Goal: Check status: Check status

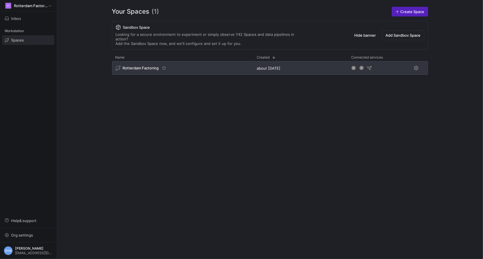
click at [150, 66] on span "Rotterdam Factoring" at bounding box center [141, 68] width 36 height 5
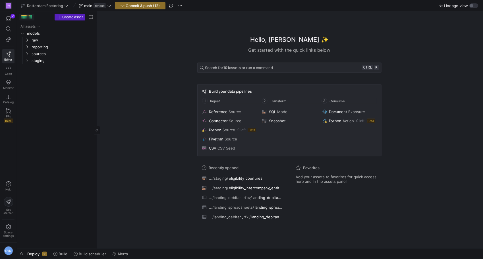
click at [23, 17] on div at bounding box center [26, 17] width 11 height 4
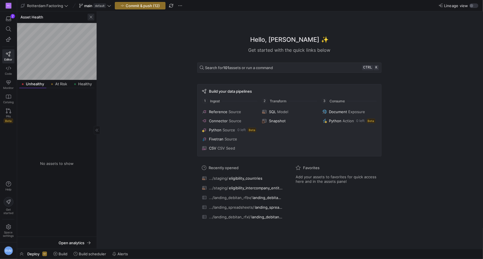
click at [88, 18] on span "button" at bounding box center [91, 17] width 7 height 7
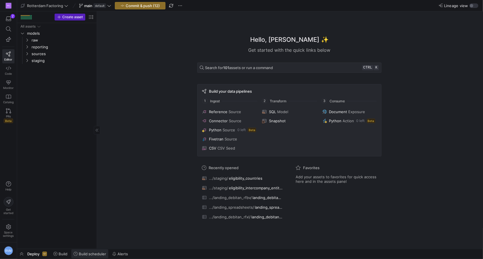
click at [92, 254] on span "Build scheduler" at bounding box center [92, 254] width 27 height 5
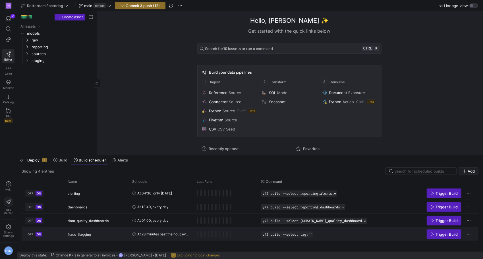
click at [196, 233] on div "Press SPACE to select this row." at bounding box center [225, 233] width 65 height 13
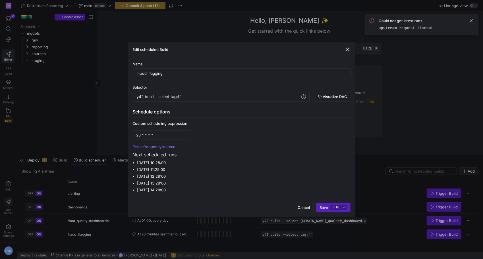
click at [347, 52] on span "button" at bounding box center [348, 50] width 6 height 6
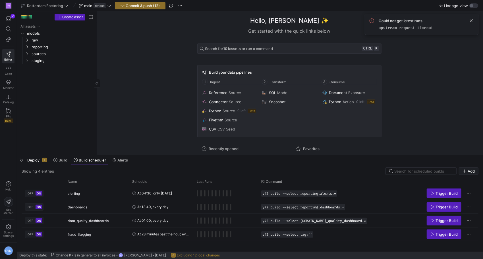
click at [410, 26] on code "upstream request timeout" at bounding box center [406, 27] width 55 height 5
click at [471, 22] on span at bounding box center [471, 20] width 7 height 7
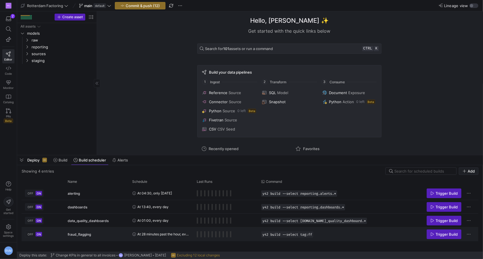
click at [197, 233] on rect "Press SPACE to select this row." at bounding box center [197, 234] width 1 height 6
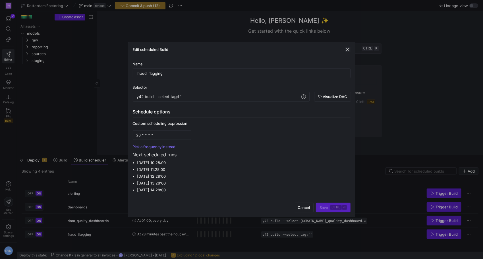
click at [348, 52] on span "button" at bounding box center [348, 50] width 6 height 6
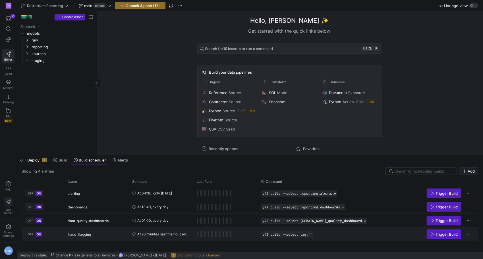
click at [197, 233] on rect "Press SPACE to select this row." at bounding box center [197, 234] width 1 height 6
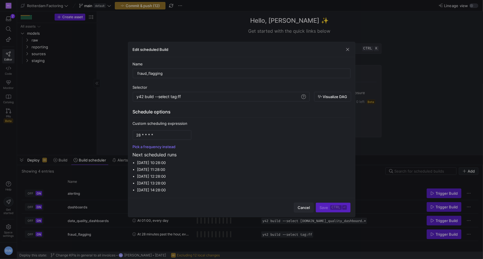
click at [305, 208] on span "Cancel" at bounding box center [304, 207] width 12 height 5
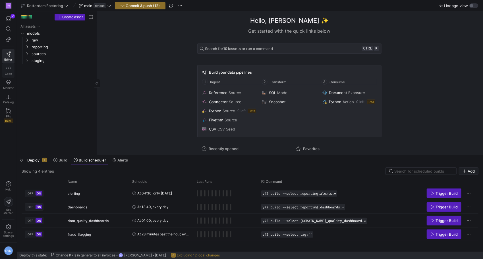
click at [8, 69] on icon at bounding box center [8, 68] width 5 height 5
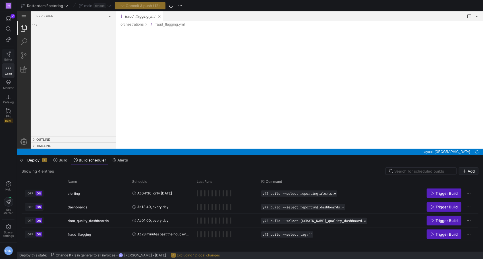
click at [10, 56] on icon at bounding box center [8, 53] width 5 height 5
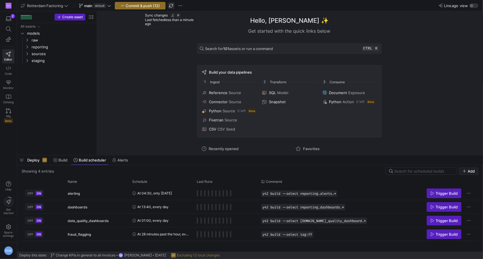
click at [171, 5] on span "button" at bounding box center [171, 5] width 7 height 7
click at [24, 17] on div at bounding box center [24, 17] width 1 height 1
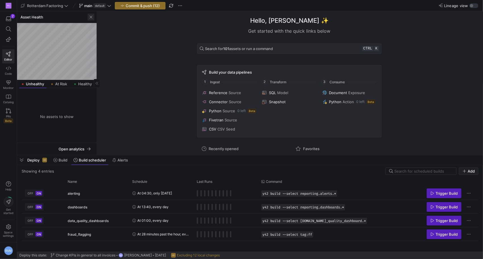
click at [93, 17] on span "button" at bounding box center [91, 17] width 7 height 7
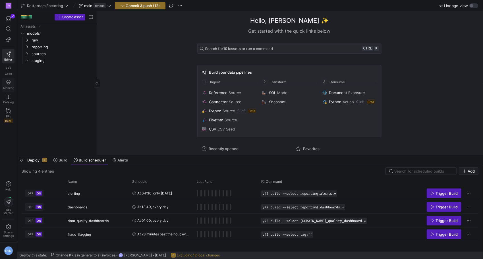
click at [7, 86] on span "Monitor" at bounding box center [8, 87] width 11 height 3
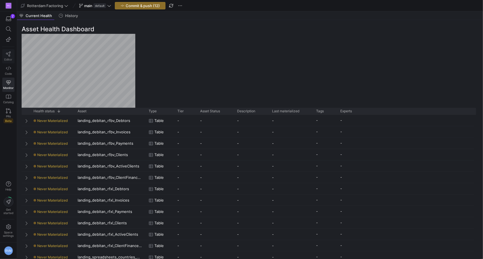
click at [9, 54] on icon at bounding box center [8, 53] width 5 height 5
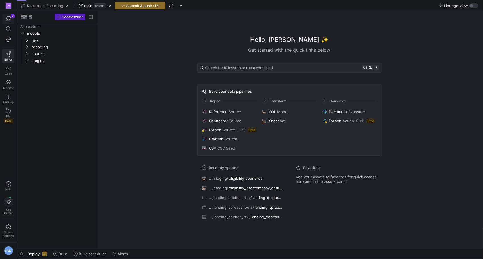
click at [11, 19] on div "button" at bounding box center [8, 18] width 7 height 5
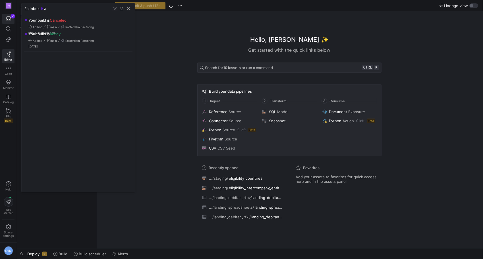
click at [38, 6] on div "Inbox 2" at bounding box center [78, 8] width 113 height 11
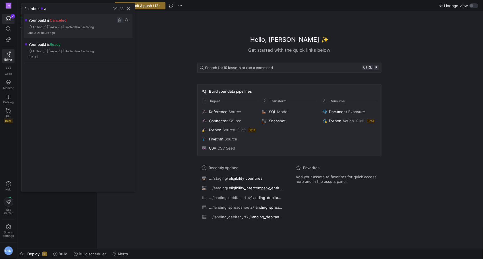
click at [119, 20] on span "Press SPACE to select this row." at bounding box center [120, 20] width 6 height 6
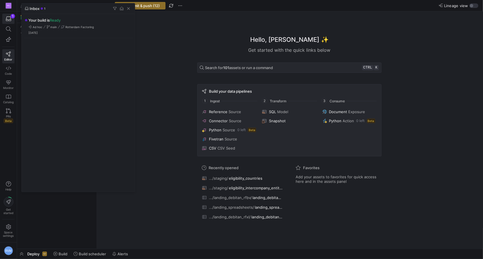
click at [8, 23] on div at bounding box center [241, 129] width 483 height 259
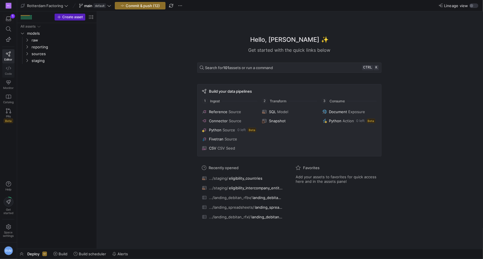
click at [9, 70] on link "Code" at bounding box center [8, 70] width 12 height 14
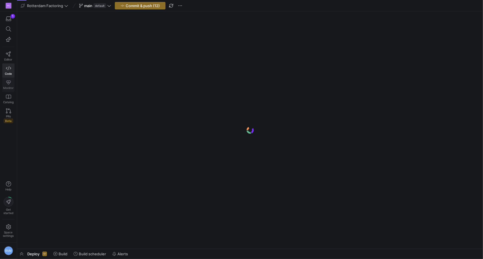
click at [10, 83] on icon at bounding box center [8, 82] width 5 height 5
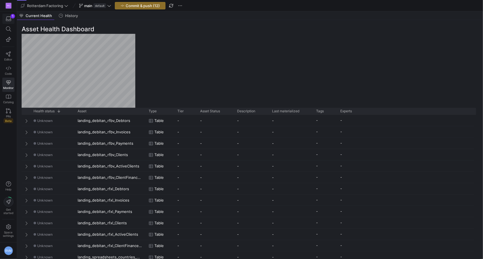
click at [11, 18] on div "1" at bounding box center [13, 16] width 5 height 5
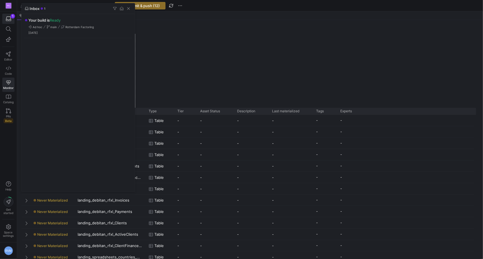
click at [11, 18] on div at bounding box center [241, 129] width 483 height 259
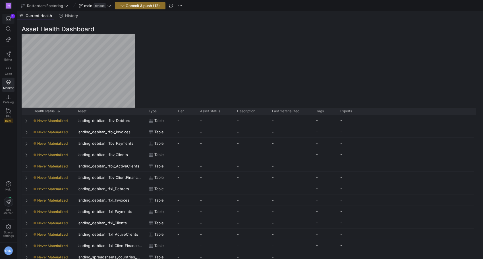
click at [11, 14] on span "button" at bounding box center [9, 19] width 12 height 10
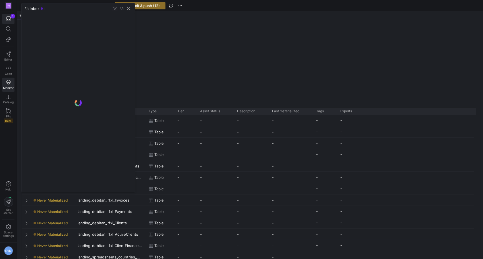
click at [9, 19] on div at bounding box center [241, 129] width 483 height 259
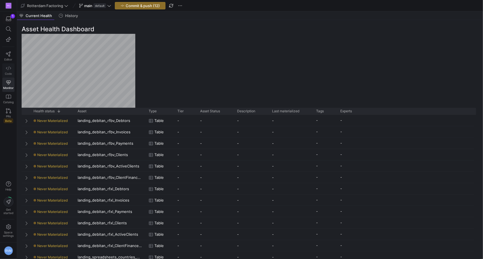
click at [11, 68] on link "Code" at bounding box center [8, 70] width 12 height 14
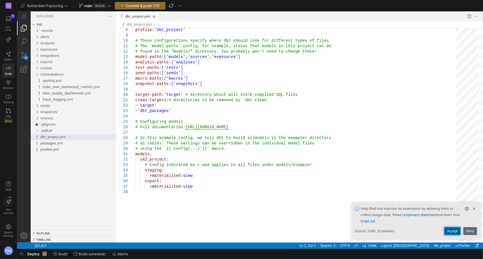
click at [453, 232] on link "Accept" at bounding box center [452, 231] width 16 height 8
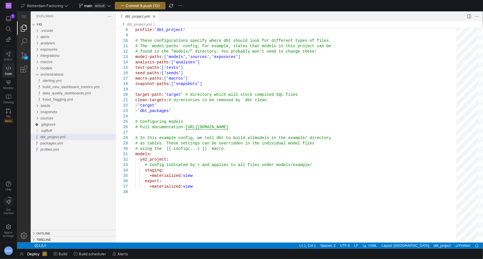
click at [7, 55] on icon at bounding box center [8, 53] width 5 height 5
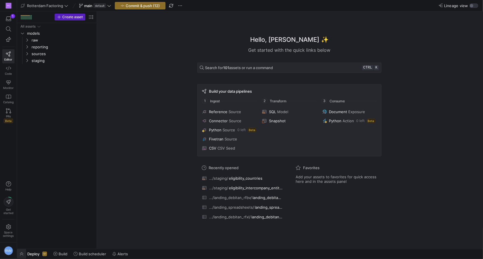
click at [21, 254] on span "button" at bounding box center [21, 254] width 9 height 10
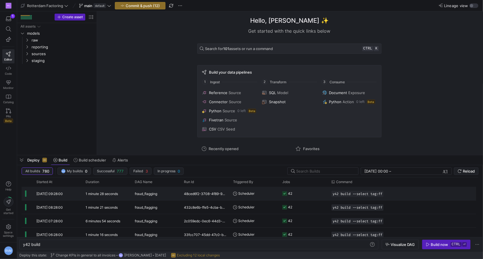
scroll to position [47, 0]
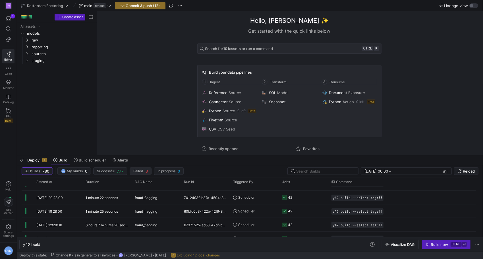
click at [143, 171] on span "Failed 3" at bounding box center [140, 171] width 14 height 5
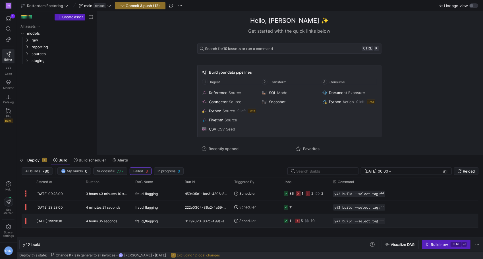
drag, startPoint x: 72, startPoint y: 220, endPoint x: 41, endPoint y: 221, distance: 30.7
click at [41, 221] on div "[DATE] 19:28:00" at bounding box center [57, 220] width 49 height 13
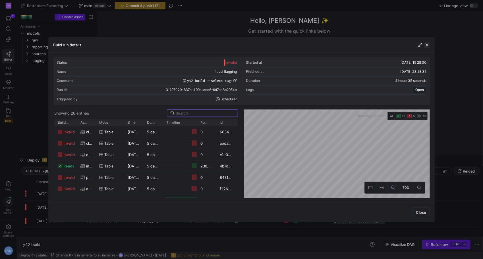
click at [426, 44] on span "button" at bounding box center [427, 45] width 6 height 6
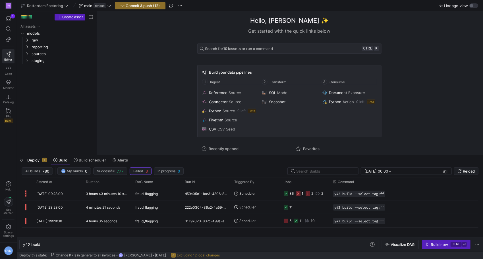
drag, startPoint x: 134, startPoint y: 172, endPoint x: 134, endPoint y: 177, distance: 5.1
click at [134, 172] on span "Failed" at bounding box center [138, 171] width 10 height 4
click at [111, 172] on span "Successful" at bounding box center [106, 171] width 18 height 4
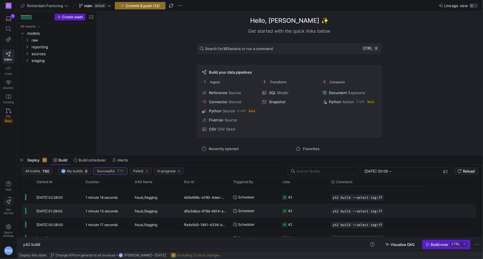
scroll to position [379, 0]
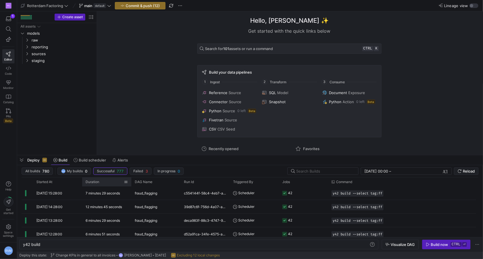
click at [99, 181] on div "Duration" at bounding box center [105, 182] width 38 height 6
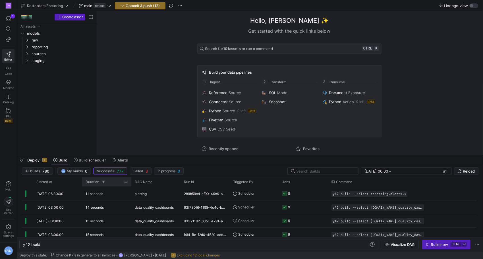
click at [103, 180] on span at bounding box center [103, 182] width 4 height 4
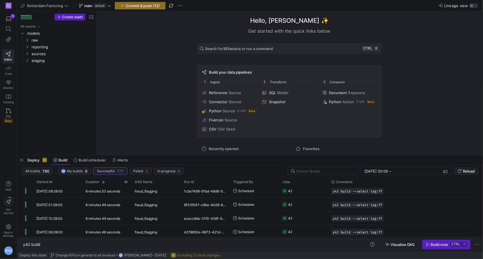
scroll to position [568, 0]
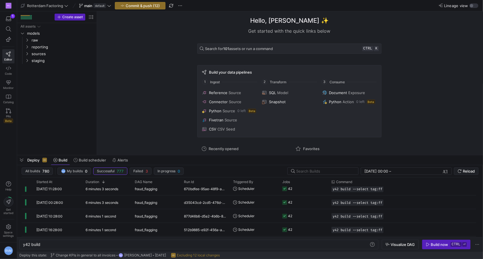
drag, startPoint x: 182, startPoint y: 160, endPoint x: 184, endPoint y: 155, distance: 5.0
click at [183, 160] on div "Deploy Build Build scheduler Alerts" at bounding box center [250, 160] width 466 height 10
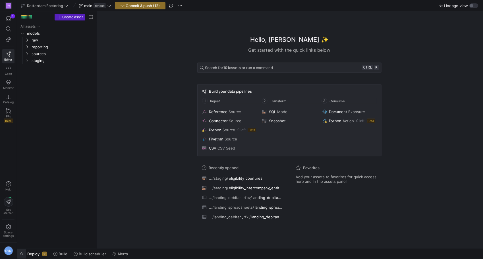
click at [20, 256] on span "button" at bounding box center [21, 254] width 9 height 10
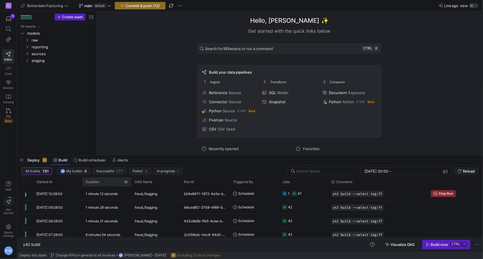
click at [109, 182] on div "Duration" at bounding box center [105, 182] width 38 height 6
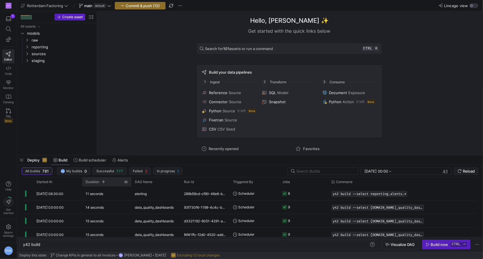
click at [100, 182] on span at bounding box center [102, 182] width 6 height 4
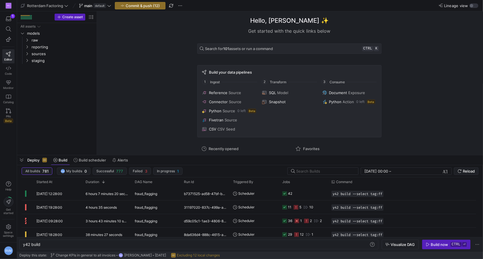
click at [217, 158] on div "Deploy Build Build scheduler Alerts" at bounding box center [250, 160] width 466 height 10
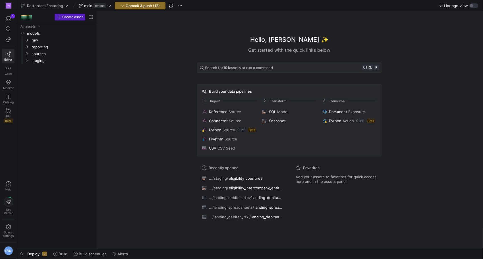
click at [30, 253] on span "Deploy" at bounding box center [33, 254] width 12 height 5
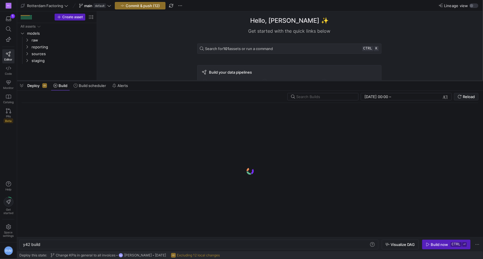
drag, startPoint x: 251, startPoint y: 156, endPoint x: 267, endPoint y: 81, distance: 77.3
click at [267, 81] on div at bounding box center [250, 81] width 466 height 2
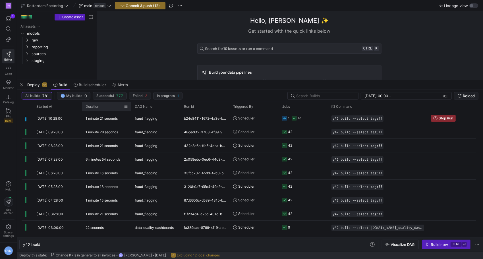
click at [110, 105] on div "Duration" at bounding box center [105, 106] width 38 height 6
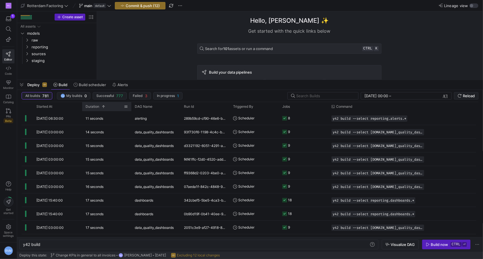
click at [102, 107] on span at bounding box center [103, 107] width 4 height 4
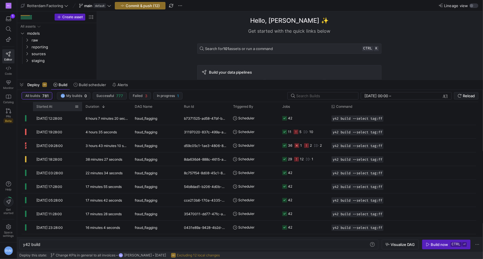
click at [42, 106] on span "Started At" at bounding box center [44, 107] width 16 height 4
click at [49, 108] on span "Started At" at bounding box center [44, 107] width 16 height 4
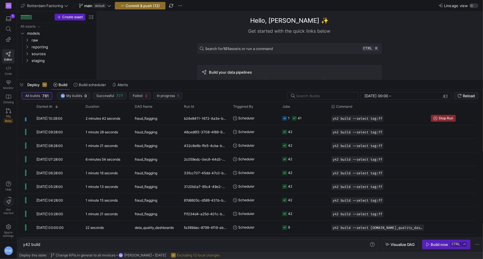
drag, startPoint x: 144, startPoint y: 82, endPoint x: 151, endPoint y: 41, distance: 41.2
click at [151, 41] on as-split "Rotterdam Factoring main default Commit & push (12) Lineage view Create asset D…" at bounding box center [250, 129] width 466 height 259
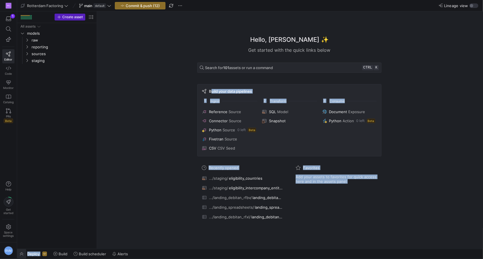
click at [18, 253] on span "button" at bounding box center [21, 254] width 9 height 10
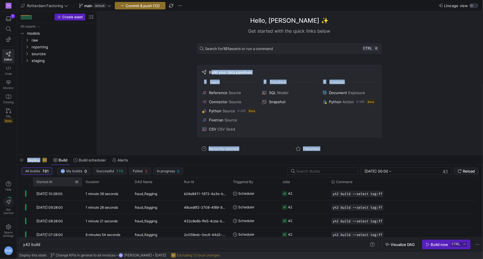
click at [57, 184] on div "Started At" at bounding box center [55, 182] width 38 height 6
click at [61, 183] on div "Started At 1" at bounding box center [55, 182] width 38 height 6
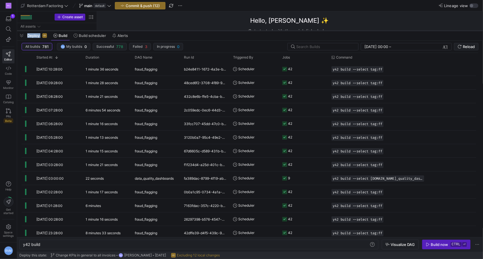
drag, startPoint x: 176, startPoint y: 156, endPoint x: 185, endPoint y: 31, distance: 124.8
click at [185, 31] on div at bounding box center [250, 31] width 466 height 2
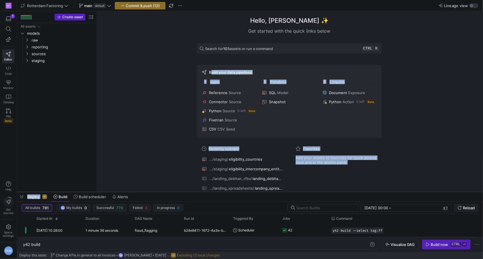
drag, startPoint x: 149, startPoint y: 31, endPoint x: 165, endPoint y: 189, distance: 159.1
click at [165, 191] on div at bounding box center [250, 192] width 466 height 2
